Goal: Transaction & Acquisition: Purchase product/service

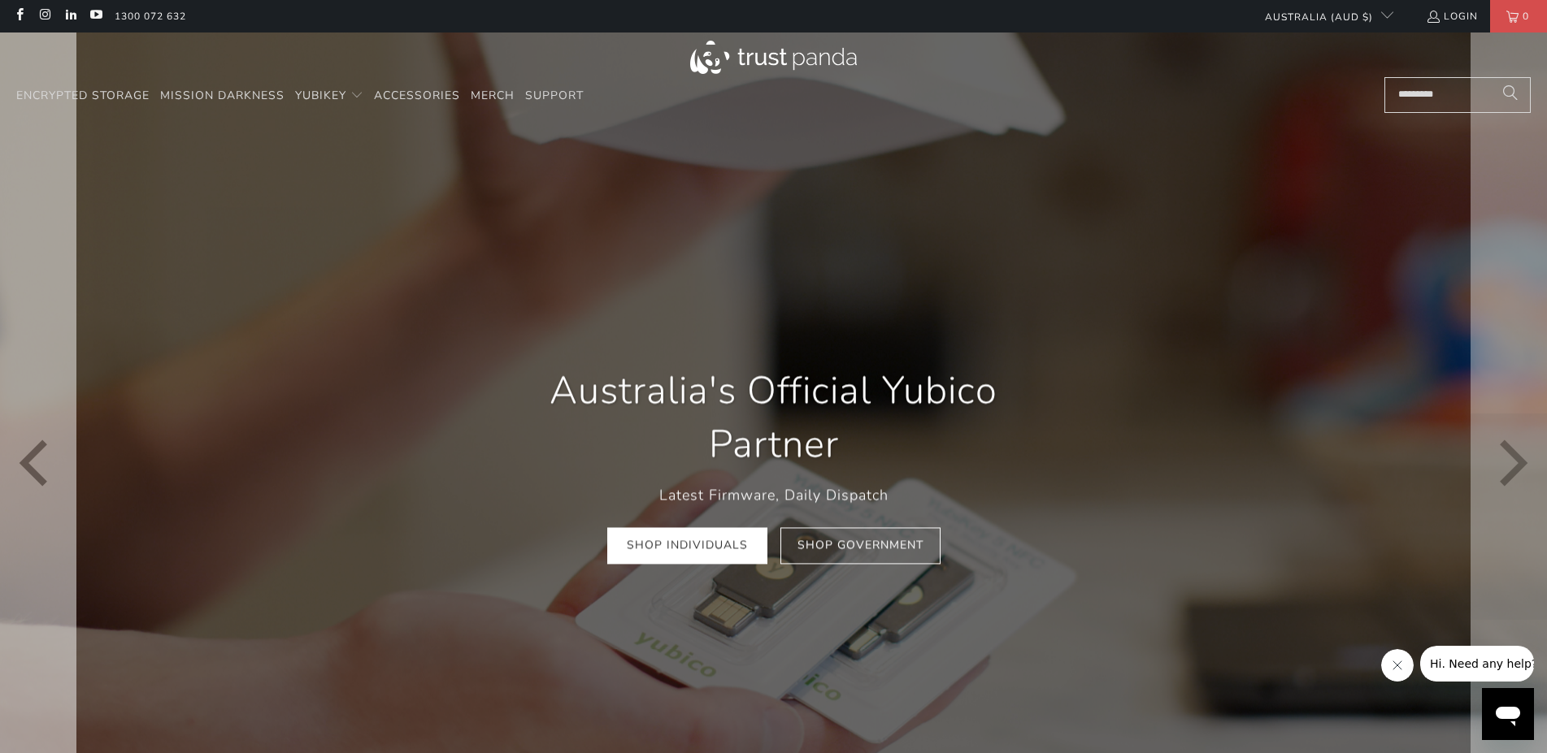
click at [70, 177] on button "Previous" at bounding box center [37, 465] width 77 height 864
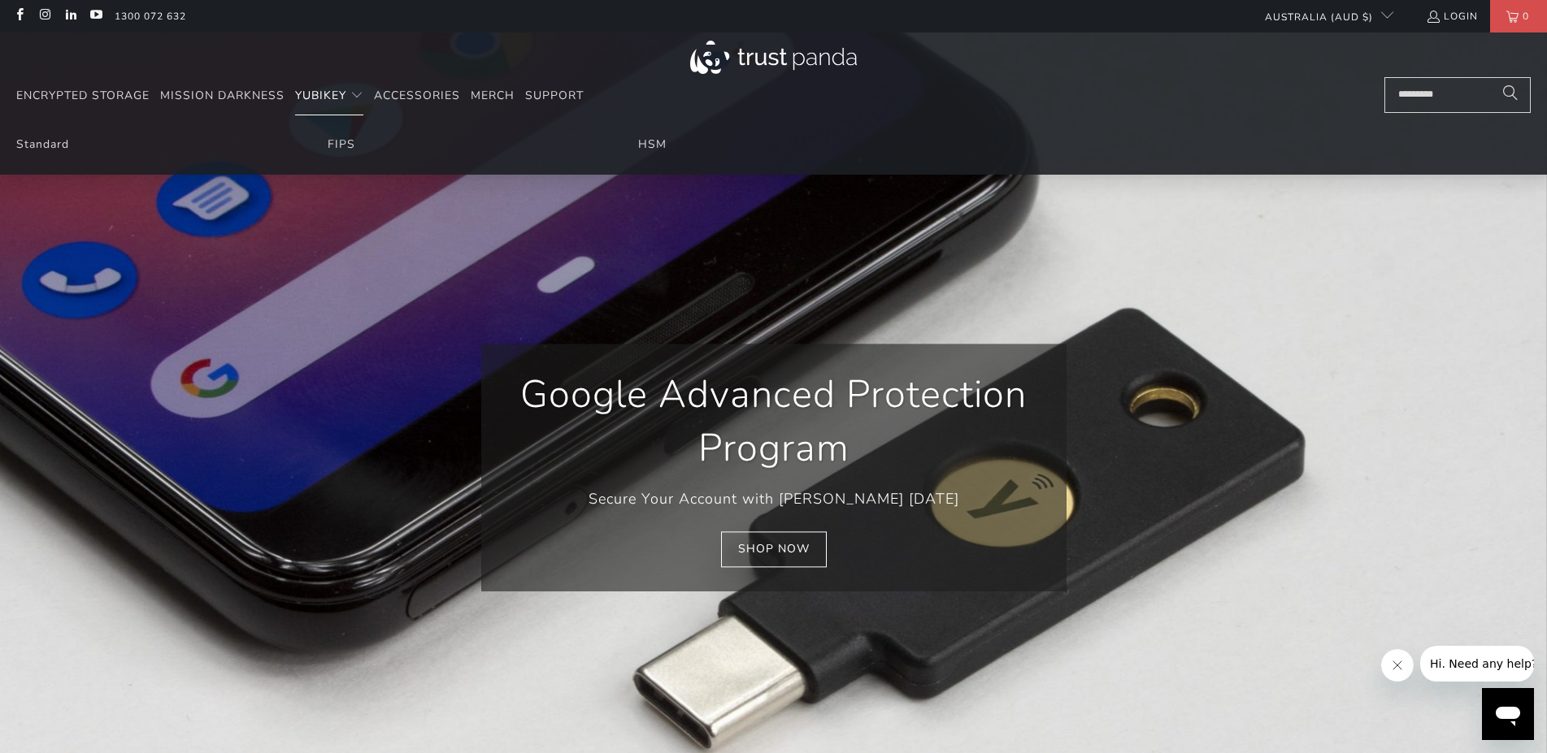
click at [312, 98] on span "YubiKey" at bounding box center [320, 95] width 51 height 15
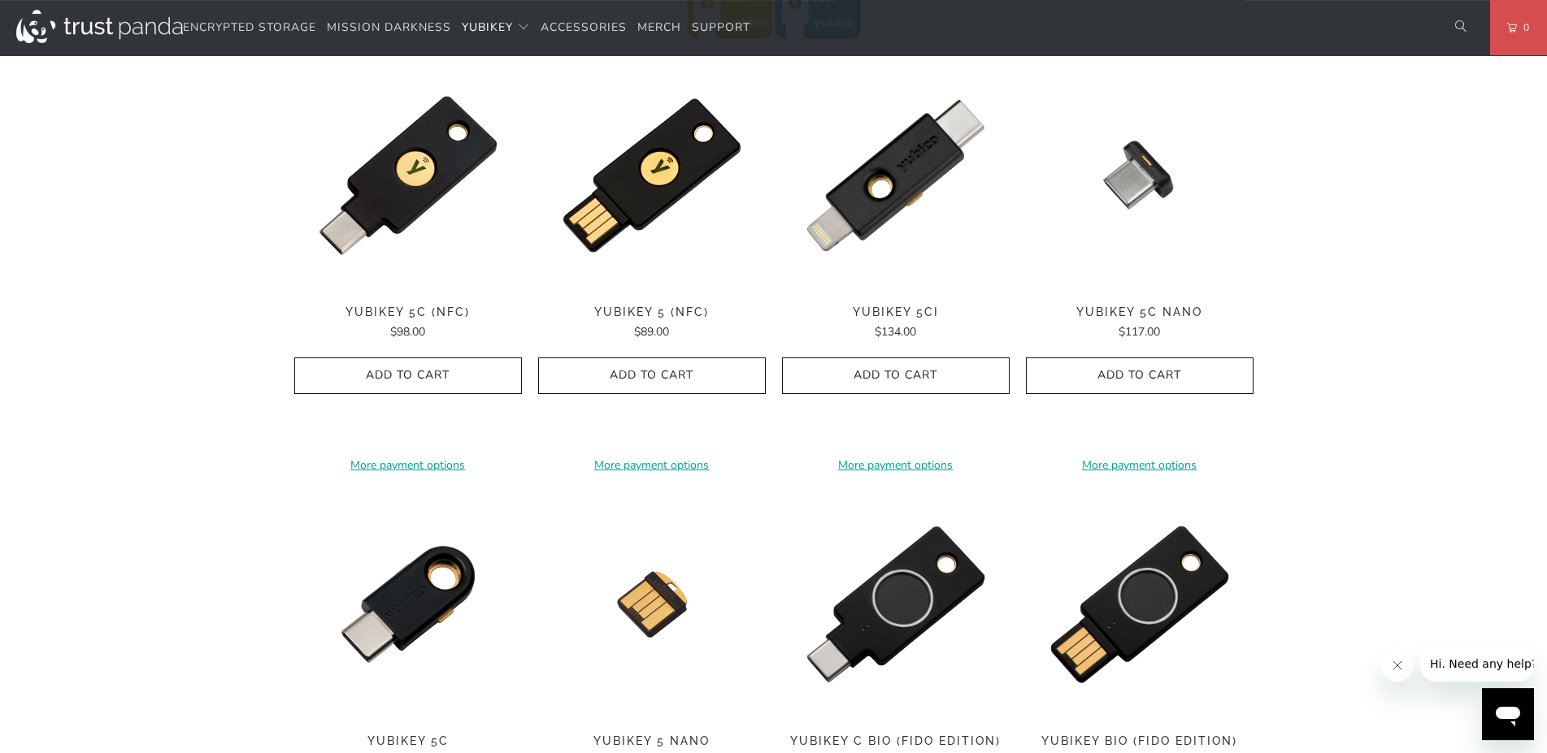
scroll to position [829, 0]
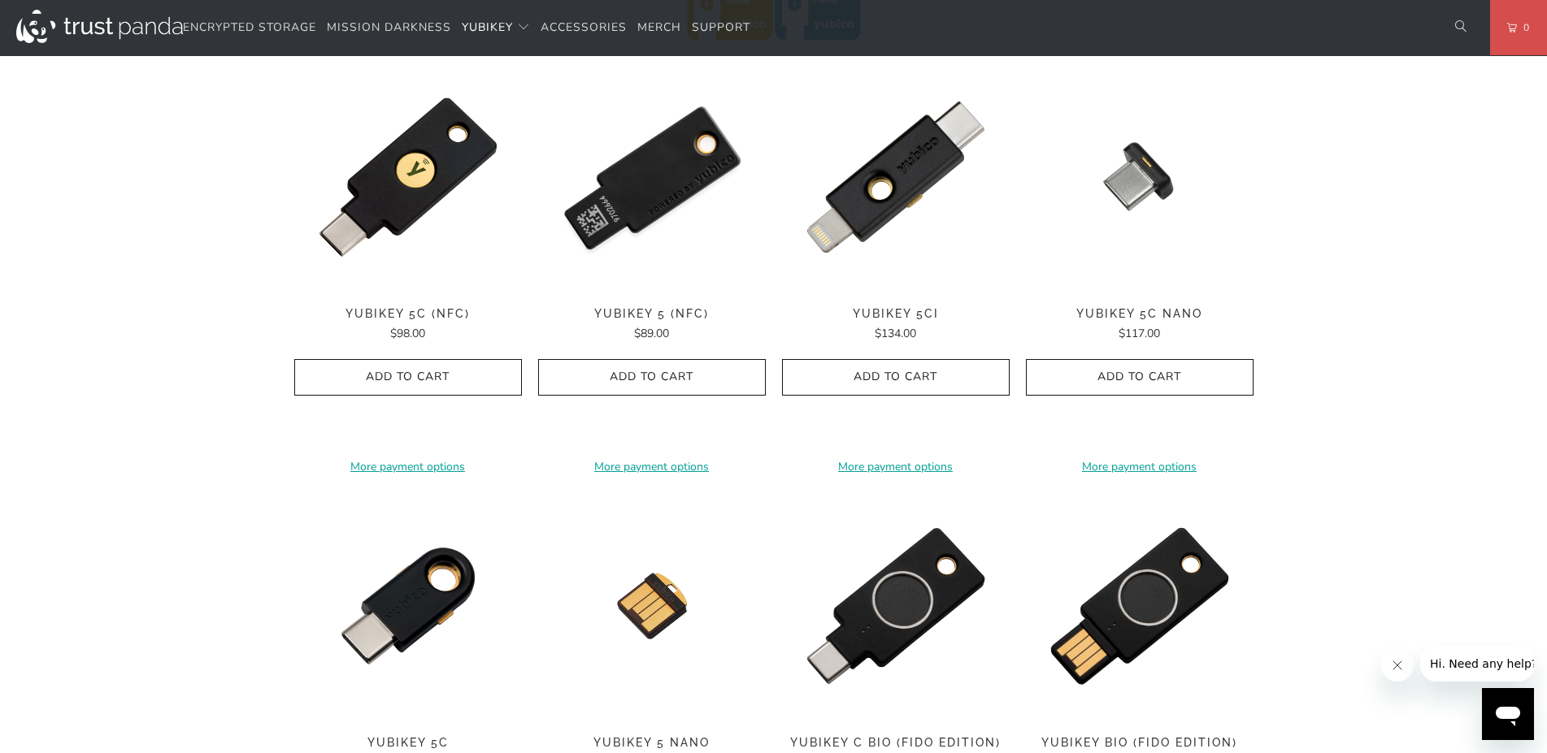
click at [637, 195] on img at bounding box center [652, 177] width 228 height 228
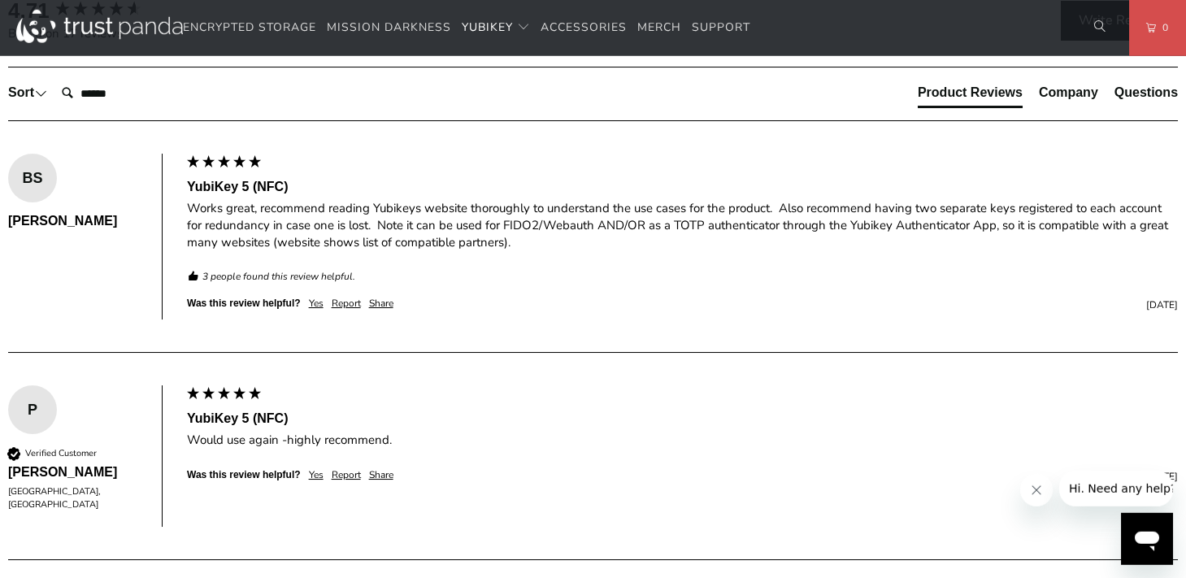
scroll to position [1001, 0]
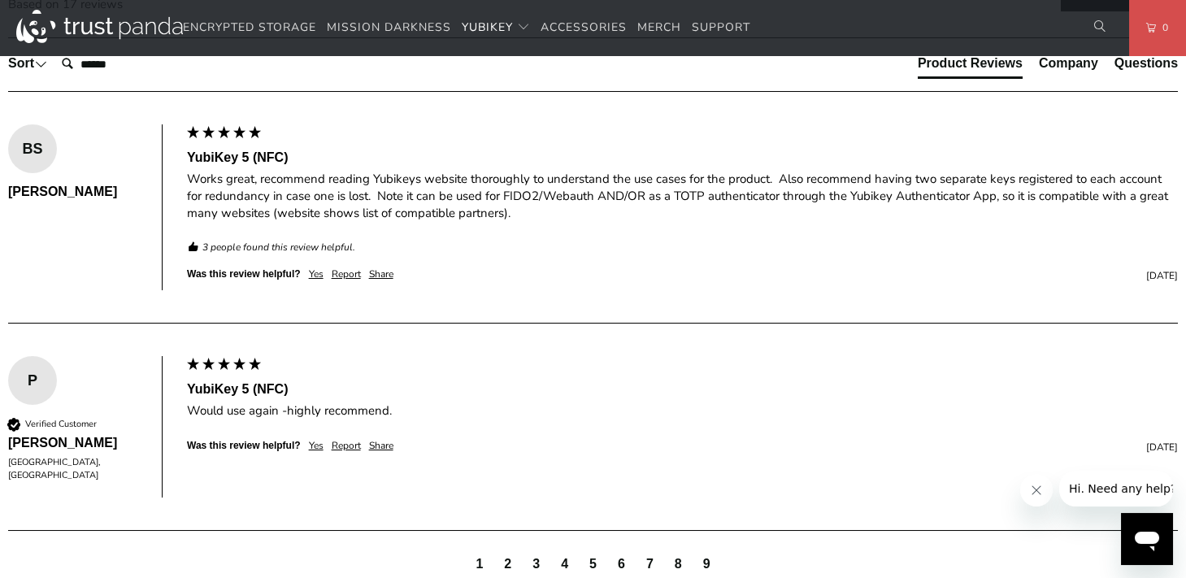
click at [0, 0] on div "The YubiKey 5 NFC is the #1 security key that works with more online services a…" at bounding box center [0, 0] width 0 height 0
drag, startPoint x: 150, startPoint y: 283, endPoint x: 742, endPoint y: 304, distance: 592.9
click at [0, 0] on div "The YubiKey 5 NFC is the #1 security key that works with more online services a…" at bounding box center [0, 0] width 0 height 0
click at [0, 0] on p "The YubiKey 5 NFC is the #1 security key that works with more online services a…" at bounding box center [0, 0] width 0 height 0
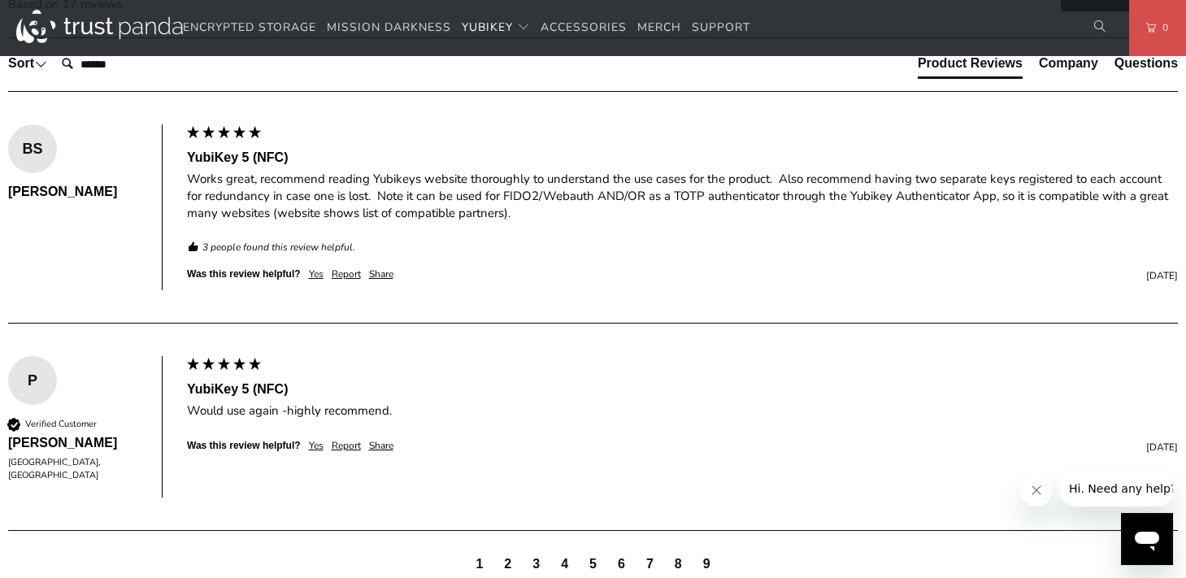
click at [0, 0] on p "The YubiKey 5 NFC is the #1 security key that works with more online services a…" at bounding box center [0, 0] width 0 height 0
